Goal: Information Seeking & Learning: Learn about a topic

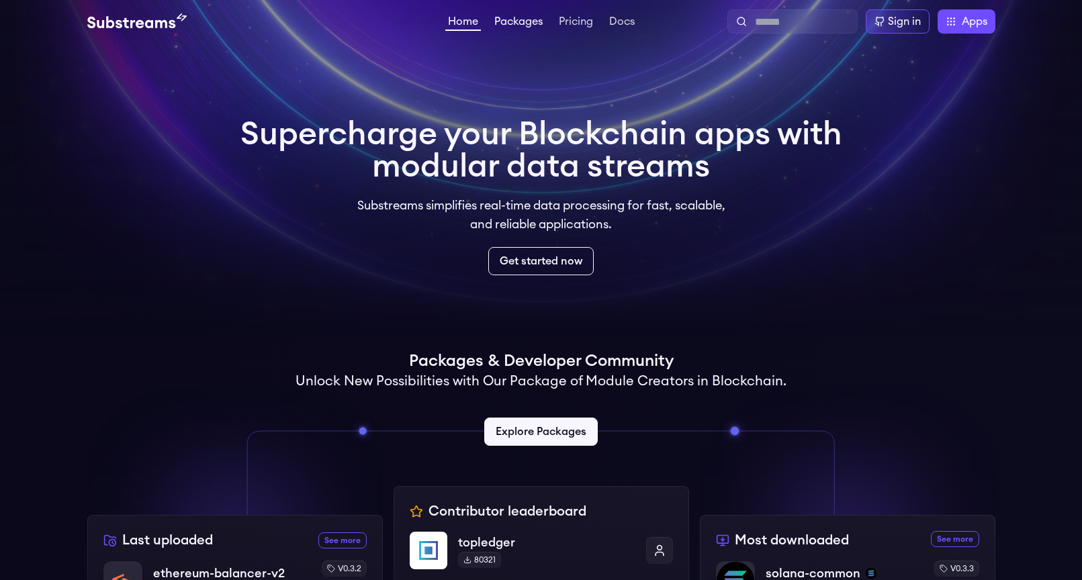
click at [515, 21] on link "Packages" at bounding box center [518, 22] width 54 height 13
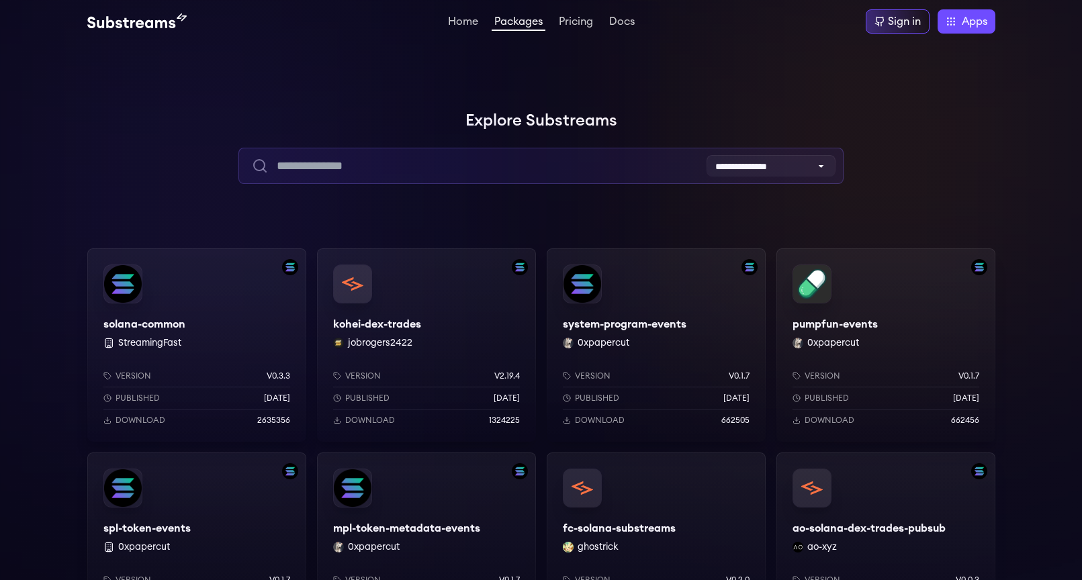
click at [414, 160] on input "text" at bounding box center [540, 166] width 605 height 36
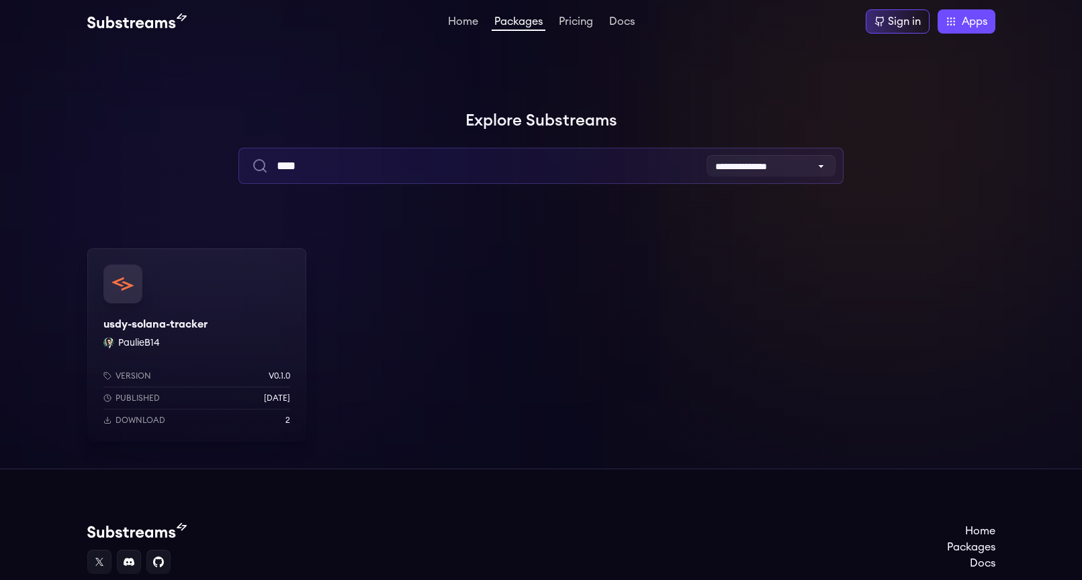
type input "****"
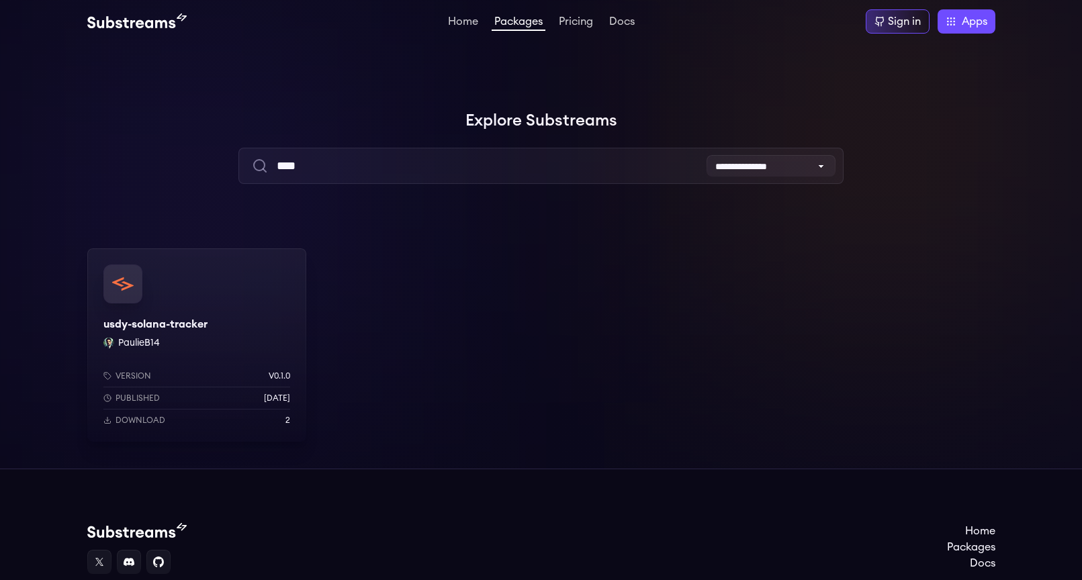
click at [250, 309] on div "usdy-solana-tracker PaulieB14 Version v0.1.0 Published [DATE] Download 2" at bounding box center [196, 344] width 219 height 193
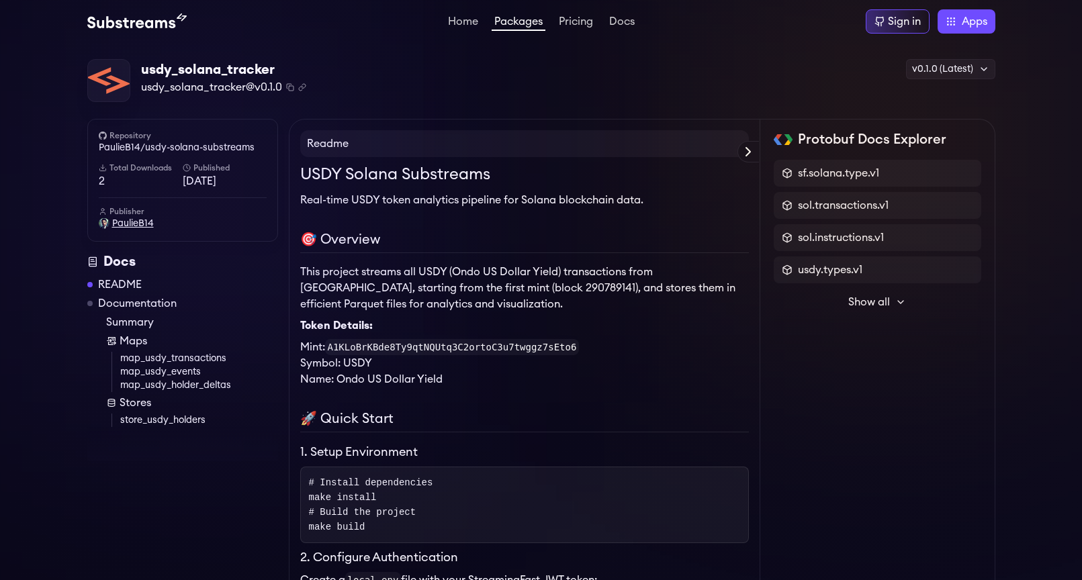
click at [135, 224] on span "PaulieB14" at bounding box center [133, 223] width 42 height 13
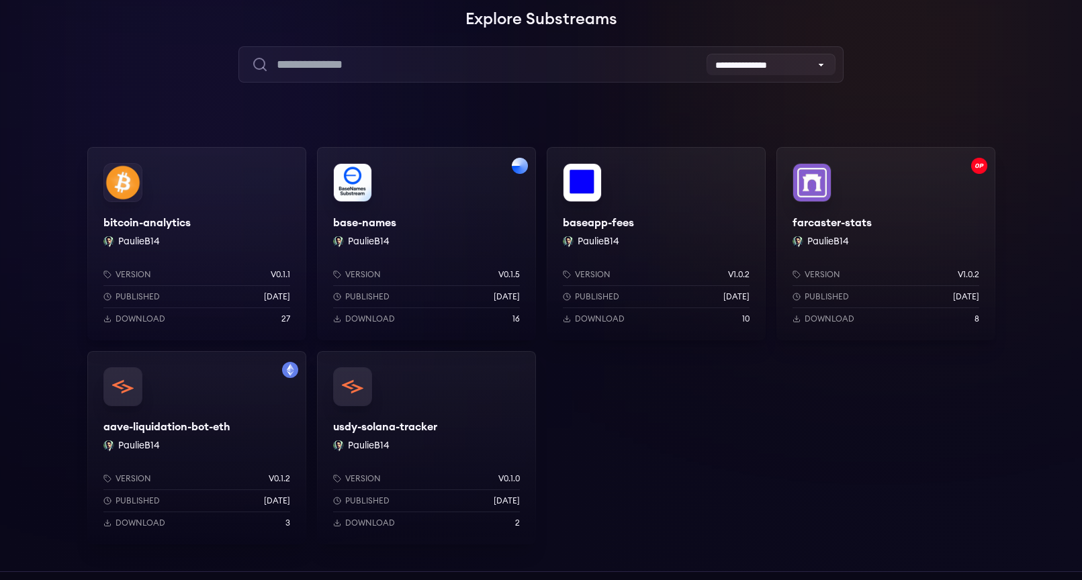
scroll to position [183, 0]
